Goal: Information Seeking & Learning: Learn about a topic

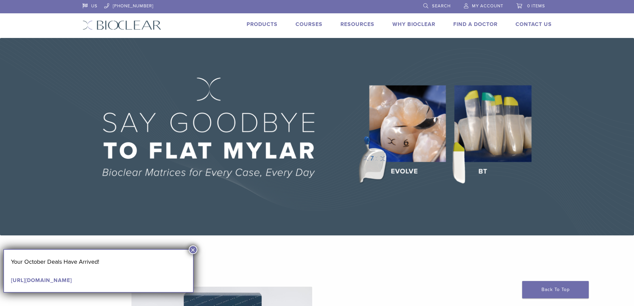
click at [300, 26] on link "Courses" at bounding box center [309, 24] width 27 height 7
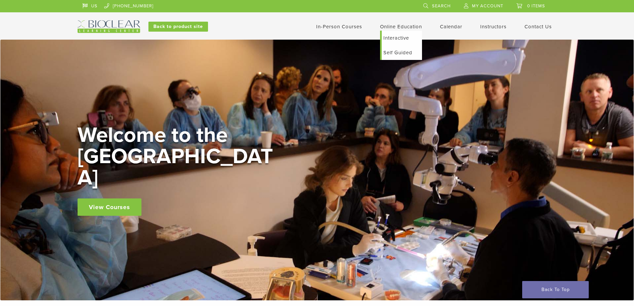
click at [397, 53] on link "Self Guided" at bounding box center [402, 52] width 40 height 15
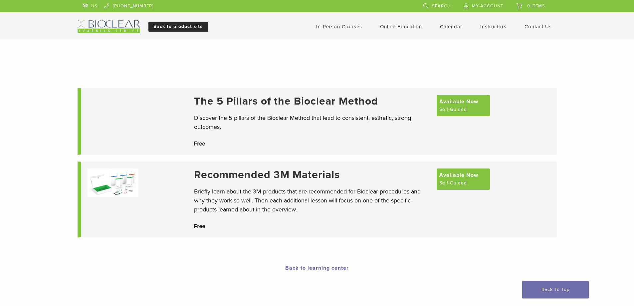
click at [172, 27] on link "Back to product site" at bounding box center [178, 27] width 60 height 10
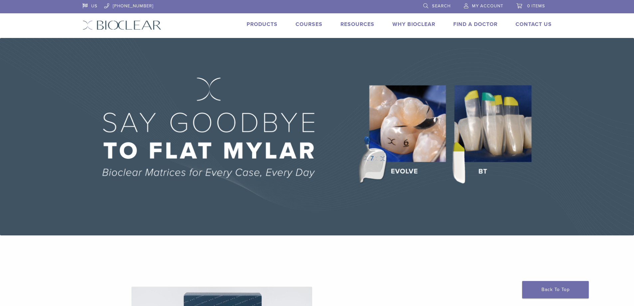
click at [263, 25] on link "Products" at bounding box center [262, 24] width 31 height 7
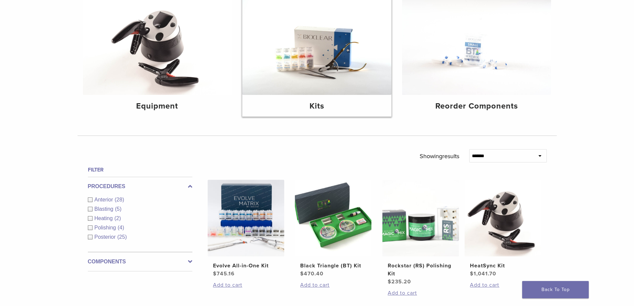
scroll to position [100, 0]
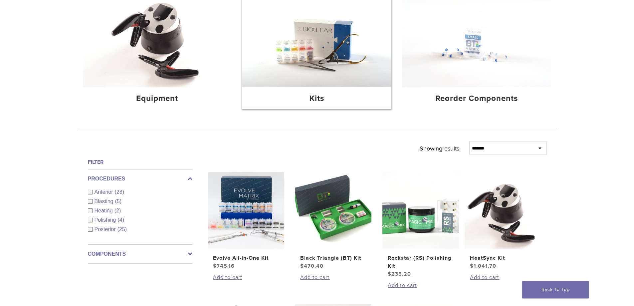
click at [313, 60] on img at bounding box center [316, 38] width 149 height 100
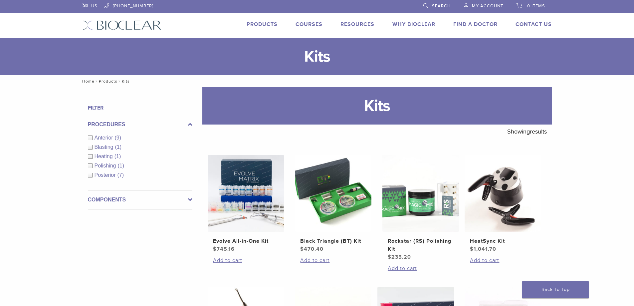
scroll to position [33, 0]
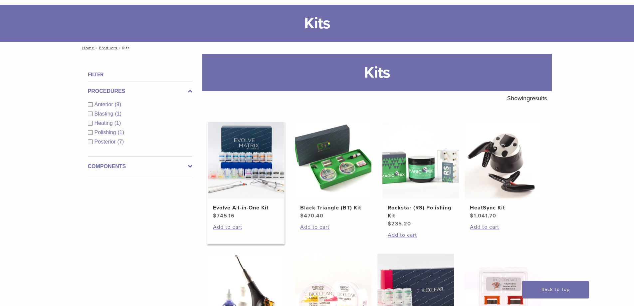
click at [233, 165] on img at bounding box center [246, 160] width 77 height 77
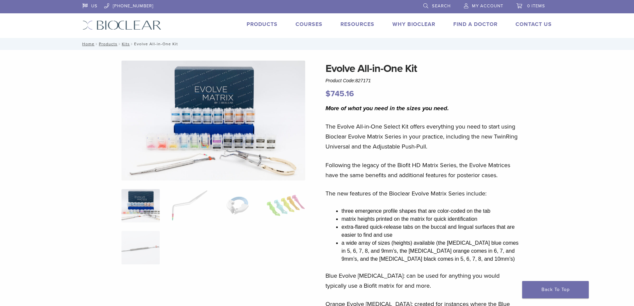
click at [208, 133] on img at bounding box center [213, 121] width 184 height 120
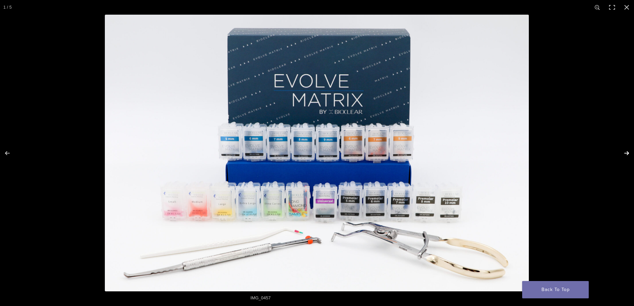
click at [631, 155] on button "Next (arrow right)" at bounding box center [622, 152] width 23 height 33
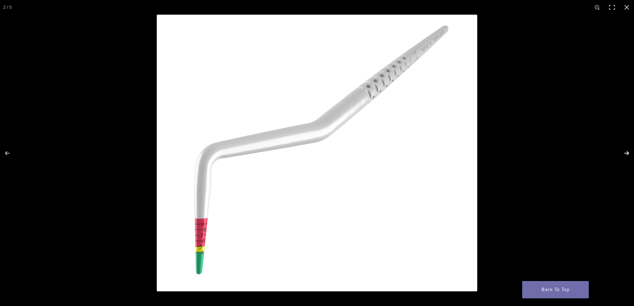
click at [629, 154] on button "Next (arrow right)" at bounding box center [622, 152] width 23 height 33
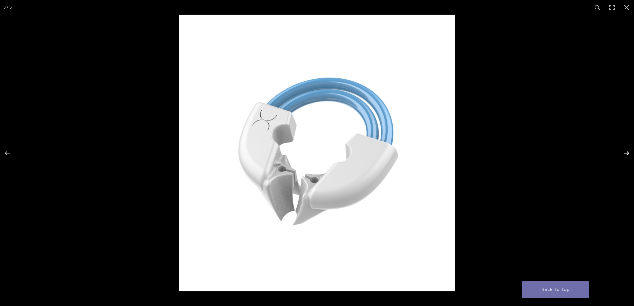
click at [629, 154] on button "Next (arrow right)" at bounding box center [622, 152] width 23 height 33
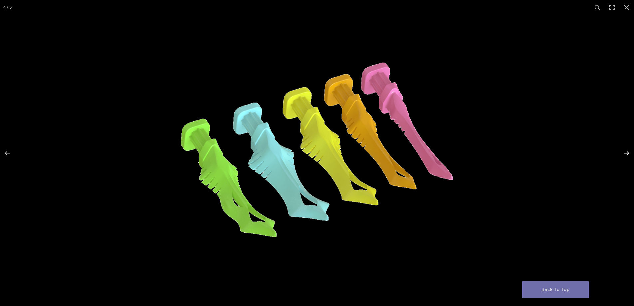
click at [629, 154] on button "Next (arrow right)" at bounding box center [622, 152] width 23 height 33
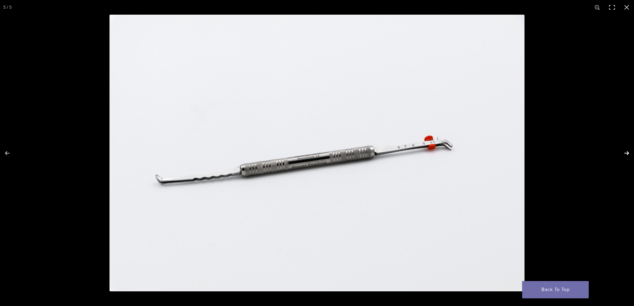
click at [629, 154] on button "Next (arrow right)" at bounding box center [622, 152] width 23 height 33
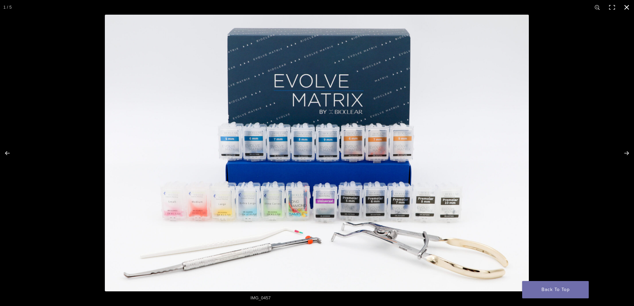
click at [631, 8] on button "Close (Esc)" at bounding box center [626, 7] width 15 height 15
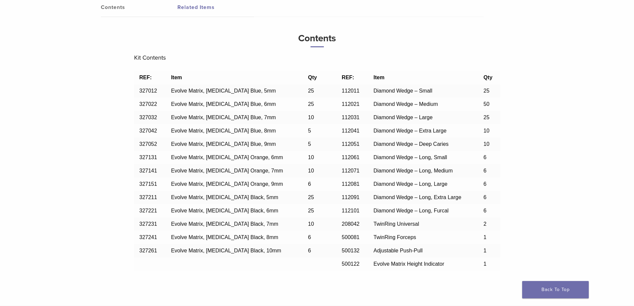
scroll to position [566, 0]
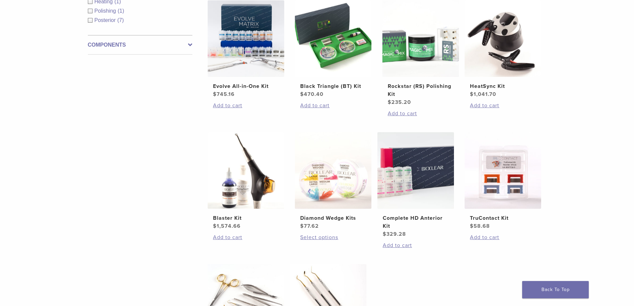
scroll to position [166, 0]
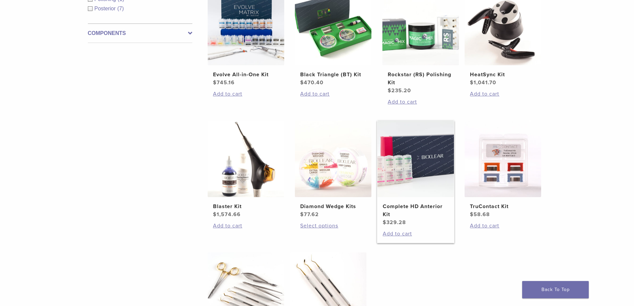
click at [403, 174] on img at bounding box center [415, 158] width 77 height 77
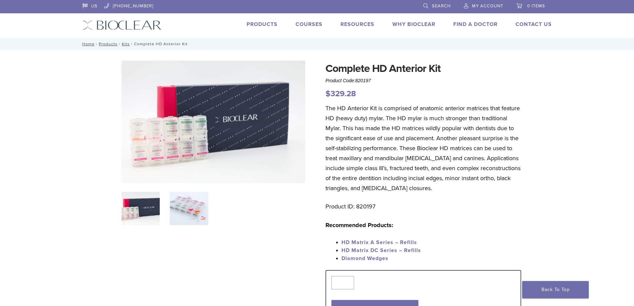
click at [195, 208] on img at bounding box center [189, 208] width 38 height 33
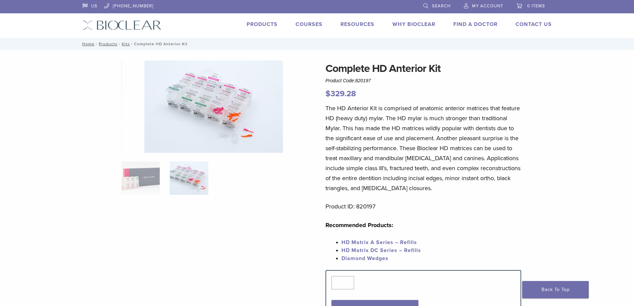
click at [261, 123] on img at bounding box center [213, 107] width 138 height 92
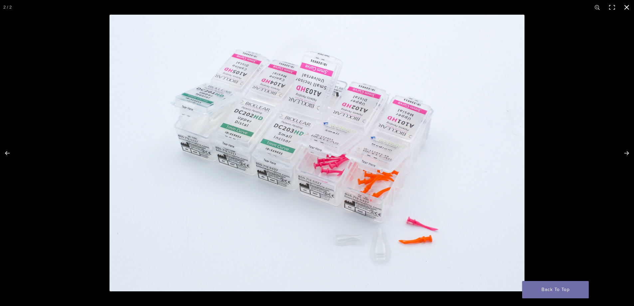
click at [624, 7] on button "Close (Esc)" at bounding box center [626, 7] width 15 height 15
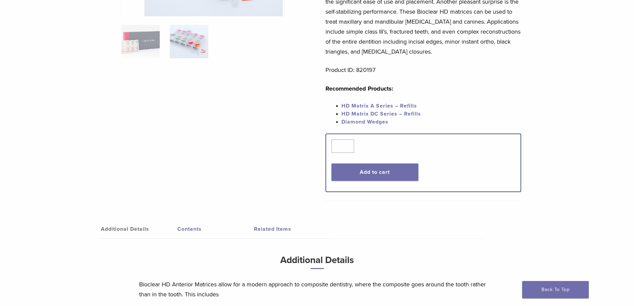
scroll to position [133, 0]
